Goal: Find specific page/section: Find specific page/section

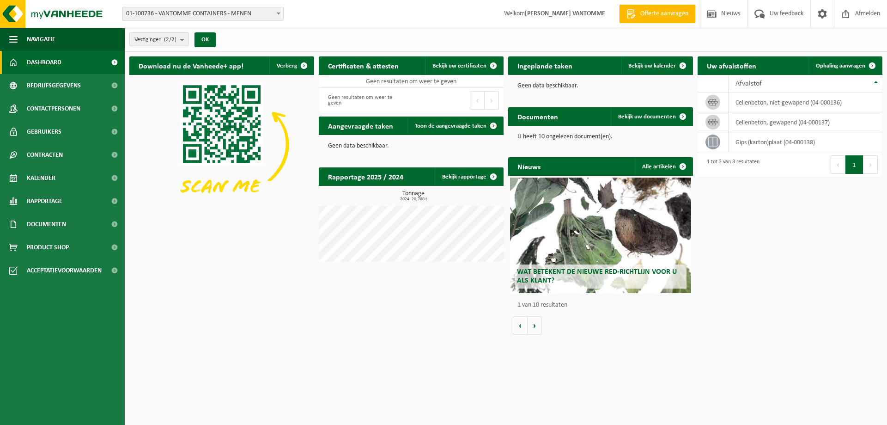
click at [211, 14] on span "01-100736 - VANTOMME CONTAINERS - MENEN" at bounding box center [202, 13] width 161 height 13
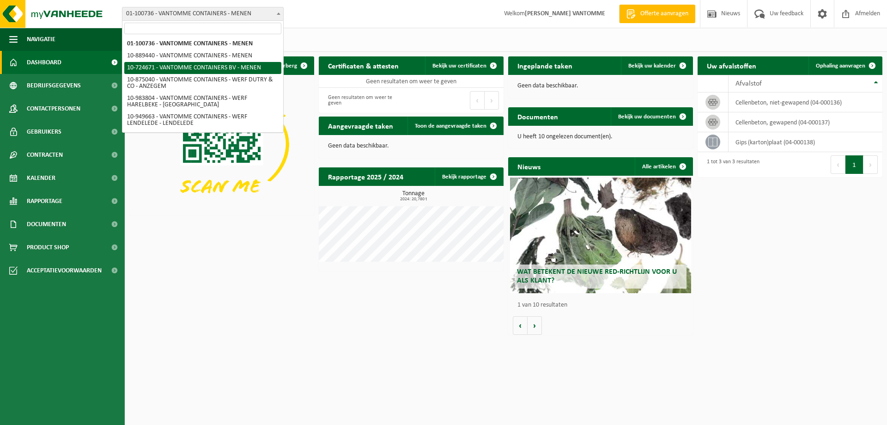
select select "33527"
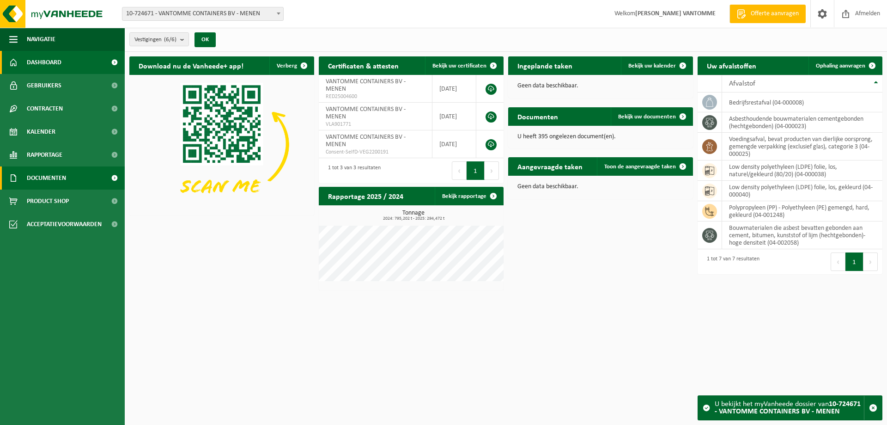
click at [53, 183] on span "Documenten" at bounding box center [46, 177] width 39 height 23
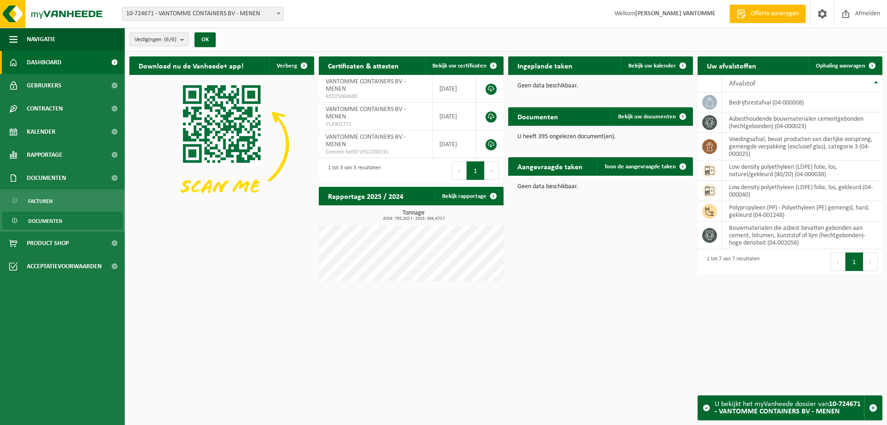
click at [54, 217] on span "Documenten" at bounding box center [45, 221] width 34 height 18
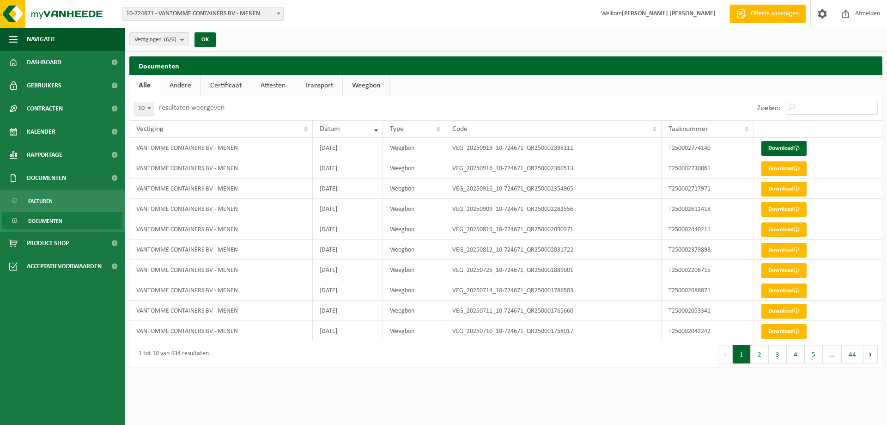
click at [190, 8] on span "10-724671 - VANTOMME CONTAINERS BV - MENEN" at bounding box center [202, 13] width 161 height 13
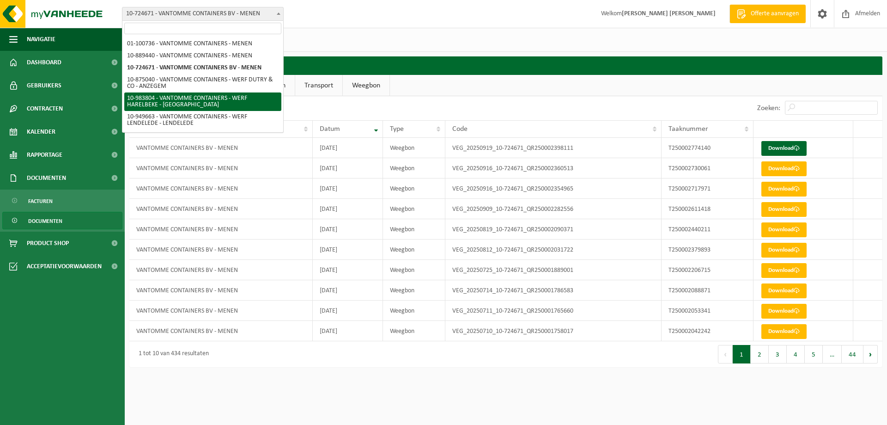
scroll to position [36, 0]
select select "171743"
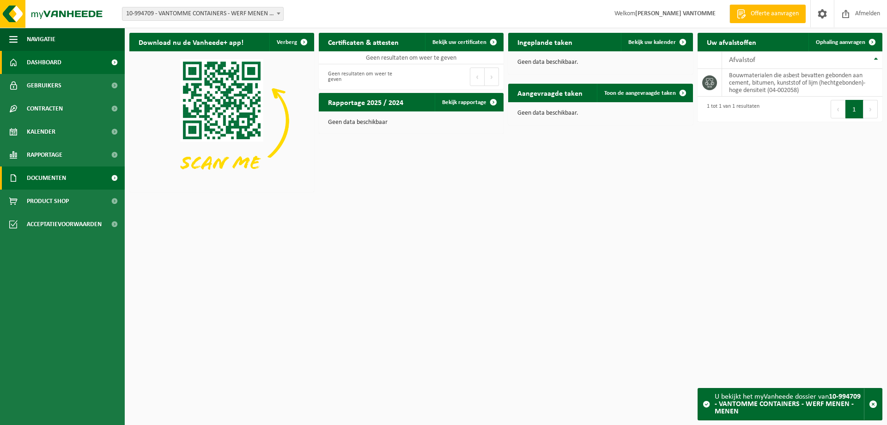
click at [35, 176] on span "Documenten" at bounding box center [46, 177] width 39 height 23
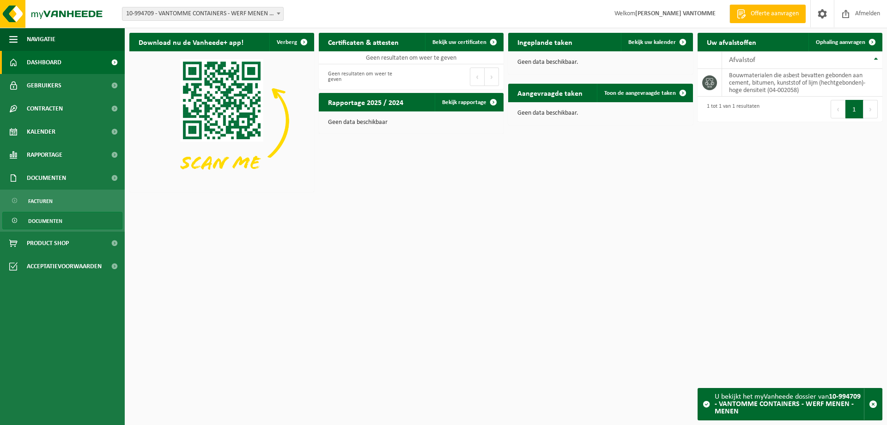
click at [69, 221] on link "Documenten" at bounding box center [62, 221] width 120 height 18
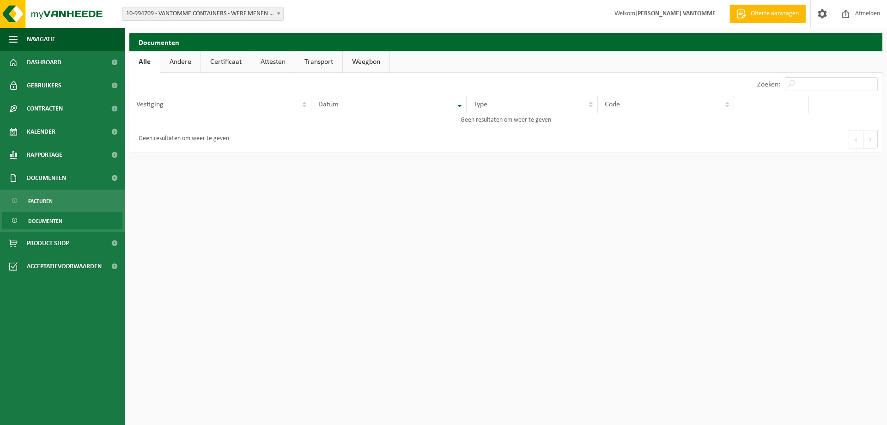
click at [247, 9] on span "10-994709 - VANTOMME CONTAINERS - WERF MENEN - MENEN" at bounding box center [202, 13] width 161 height 13
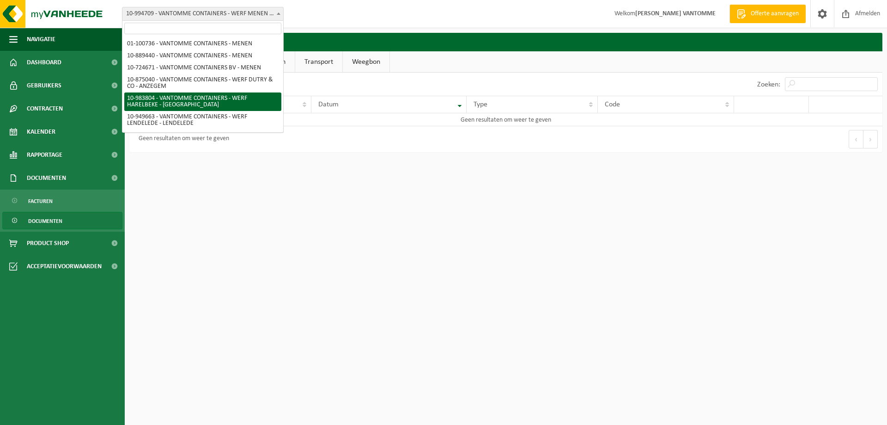
scroll to position [36, 0]
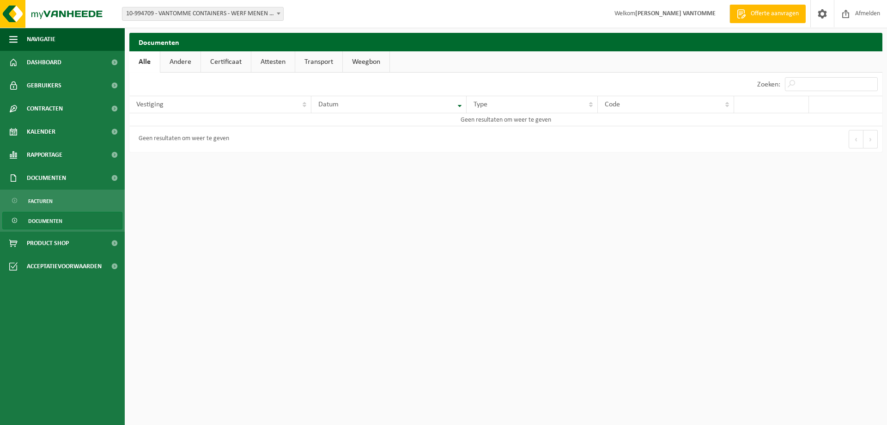
click at [54, 220] on span "Documenten" at bounding box center [45, 221] width 34 height 18
click at [158, 19] on span "10-994709 - VANTOMME CONTAINERS - WERF MENEN - MENEN" at bounding box center [202, 13] width 161 height 13
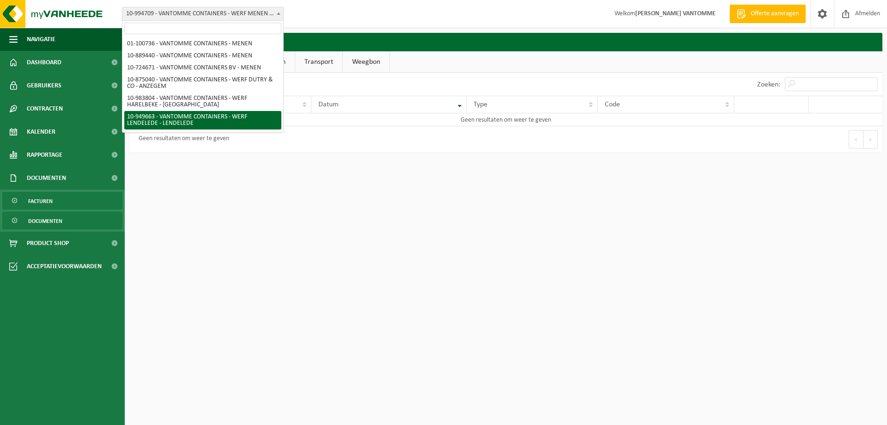
click at [19, 202] on link "Facturen" at bounding box center [62, 201] width 120 height 18
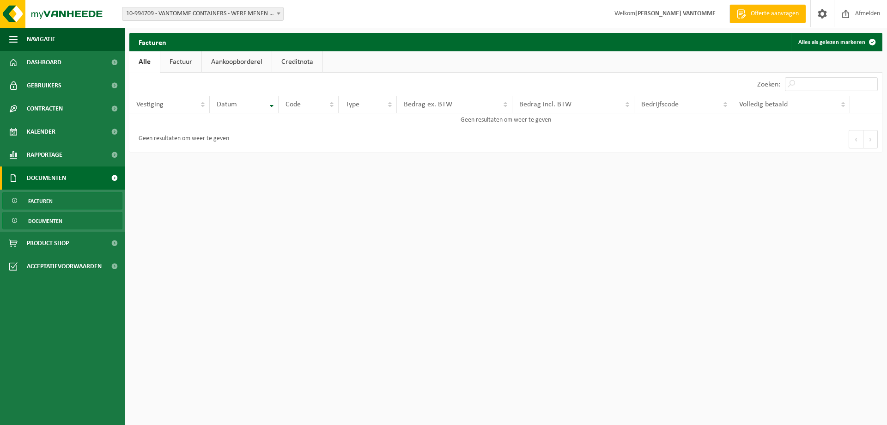
click at [27, 217] on link "Documenten" at bounding box center [62, 221] width 120 height 18
